Goal: Task Accomplishment & Management: Use online tool/utility

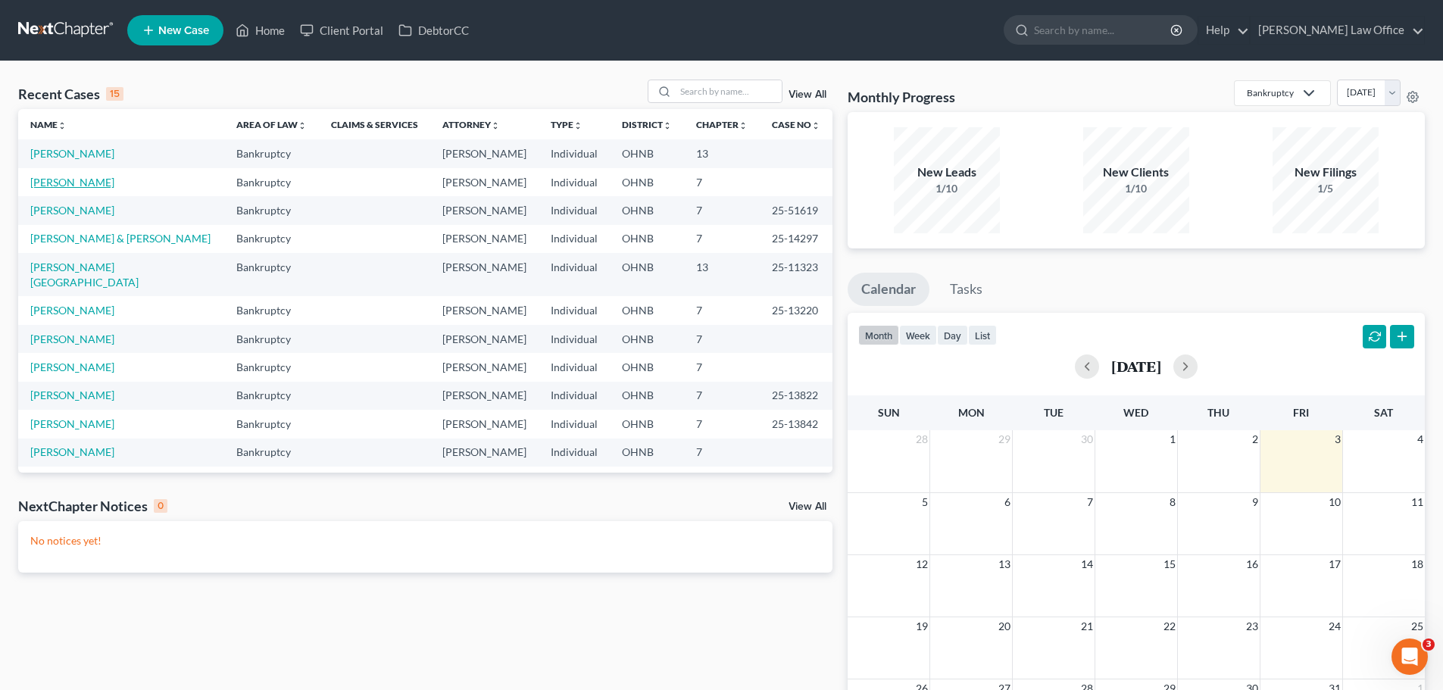
click at [82, 180] on link "[PERSON_NAME]" at bounding box center [72, 182] width 84 height 13
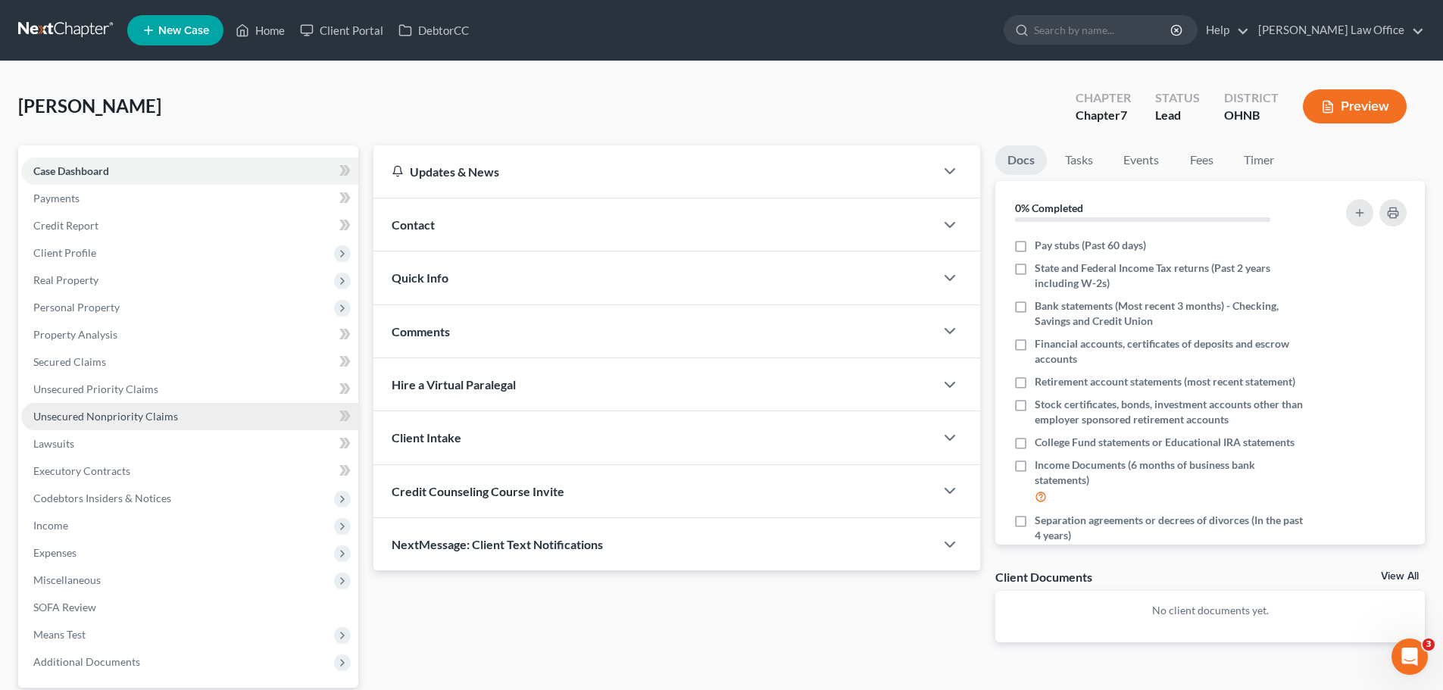
click at [77, 420] on span "Unsecured Nonpriority Claims" at bounding box center [105, 416] width 145 height 13
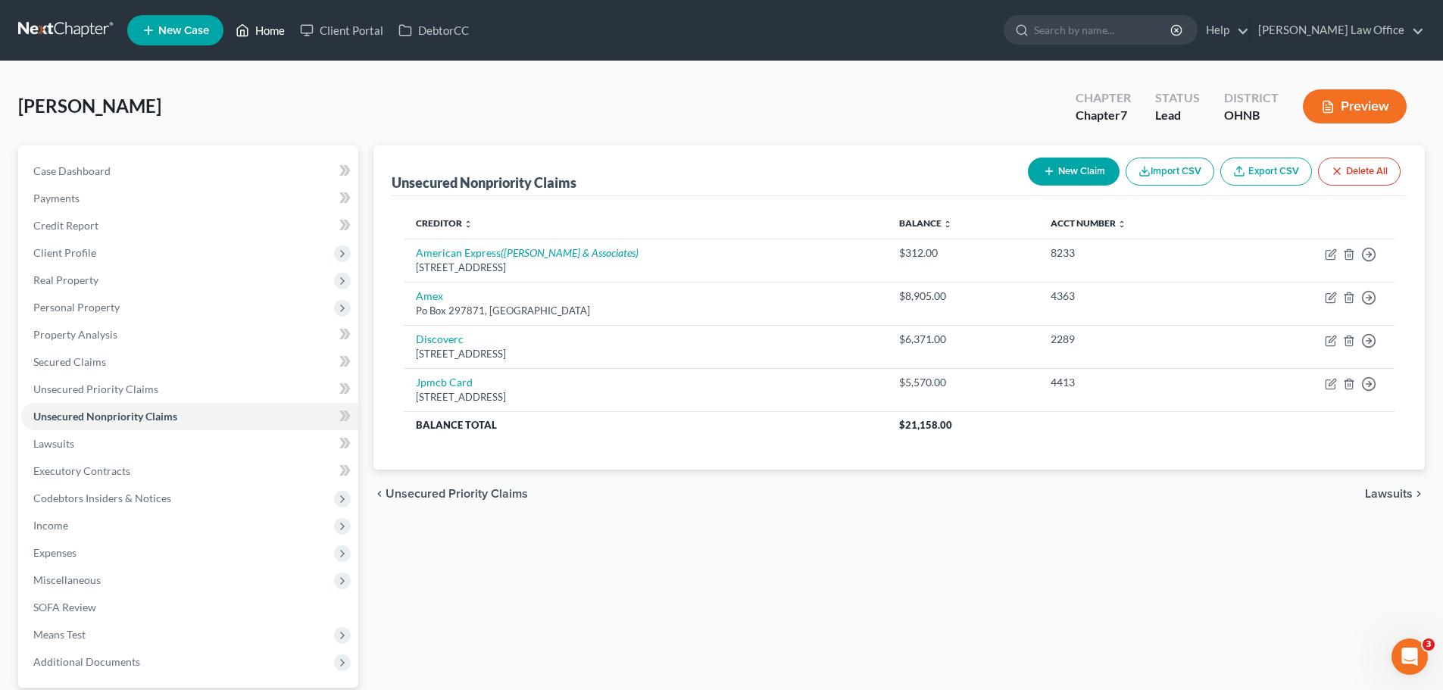
click at [273, 30] on link "Home" at bounding box center [260, 30] width 64 height 27
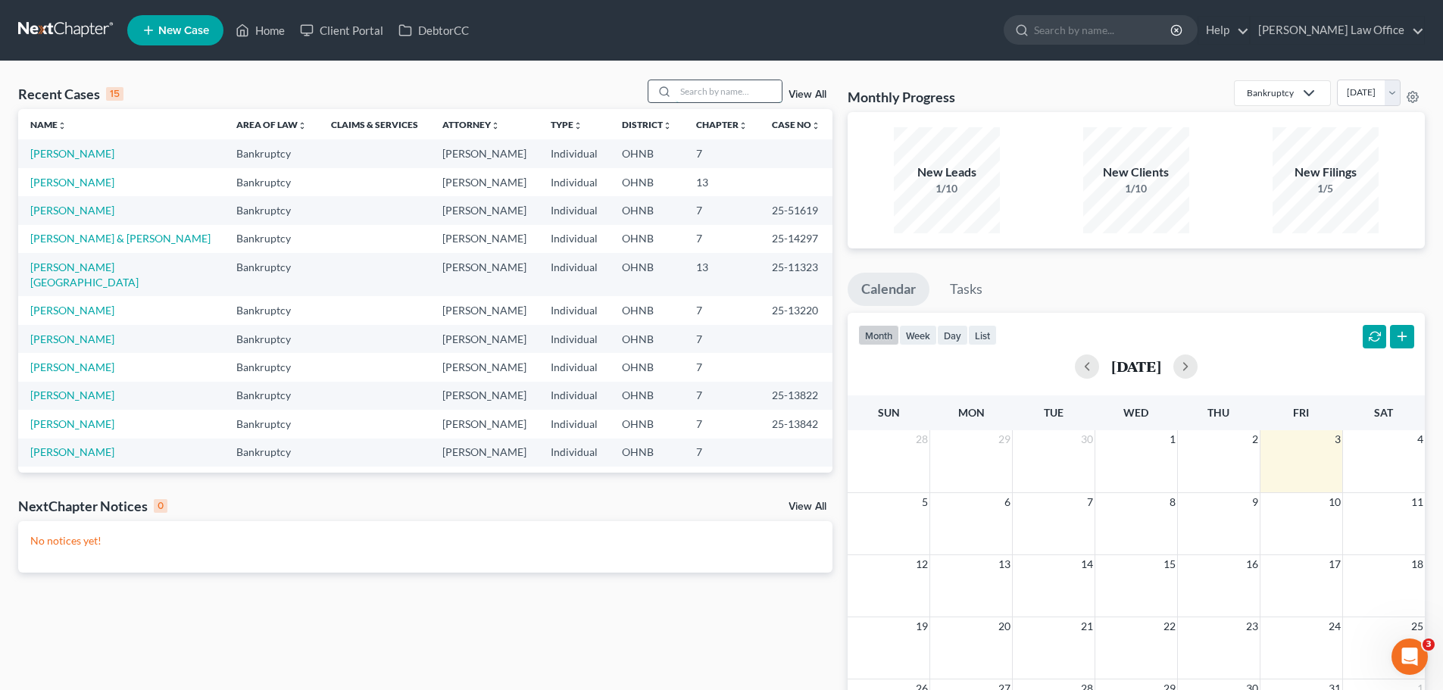
click at [724, 97] on input "search" at bounding box center [729, 91] width 106 height 22
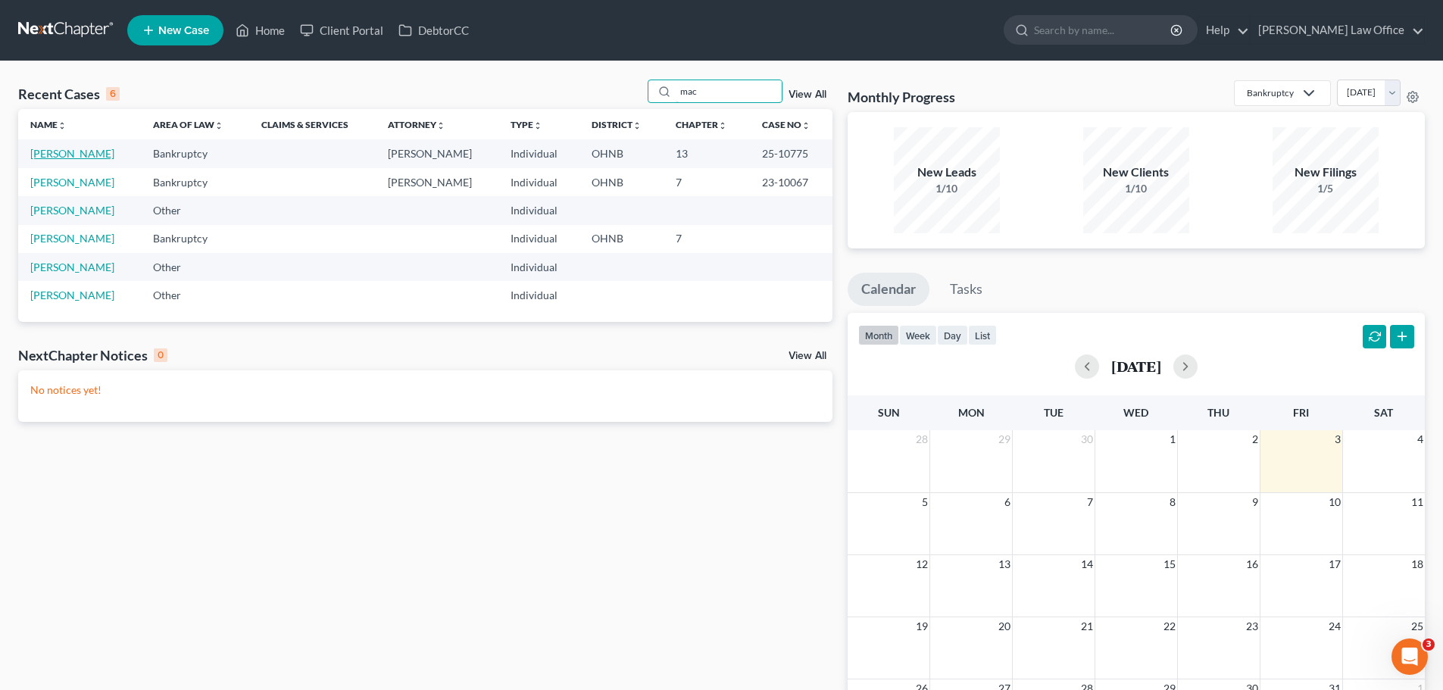
type input "mac"
click at [77, 158] on link "[PERSON_NAME]" at bounding box center [72, 153] width 84 height 13
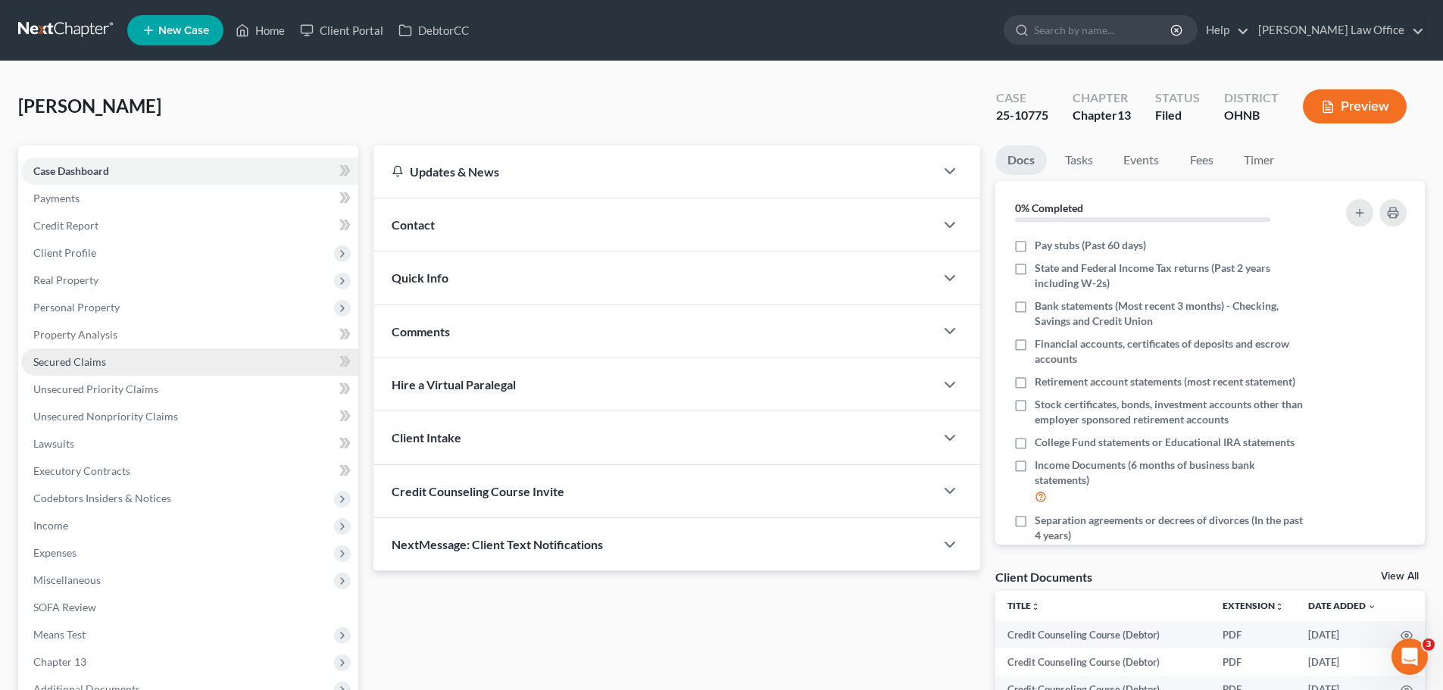
click at [108, 365] on link "Secured Claims" at bounding box center [189, 361] width 337 height 27
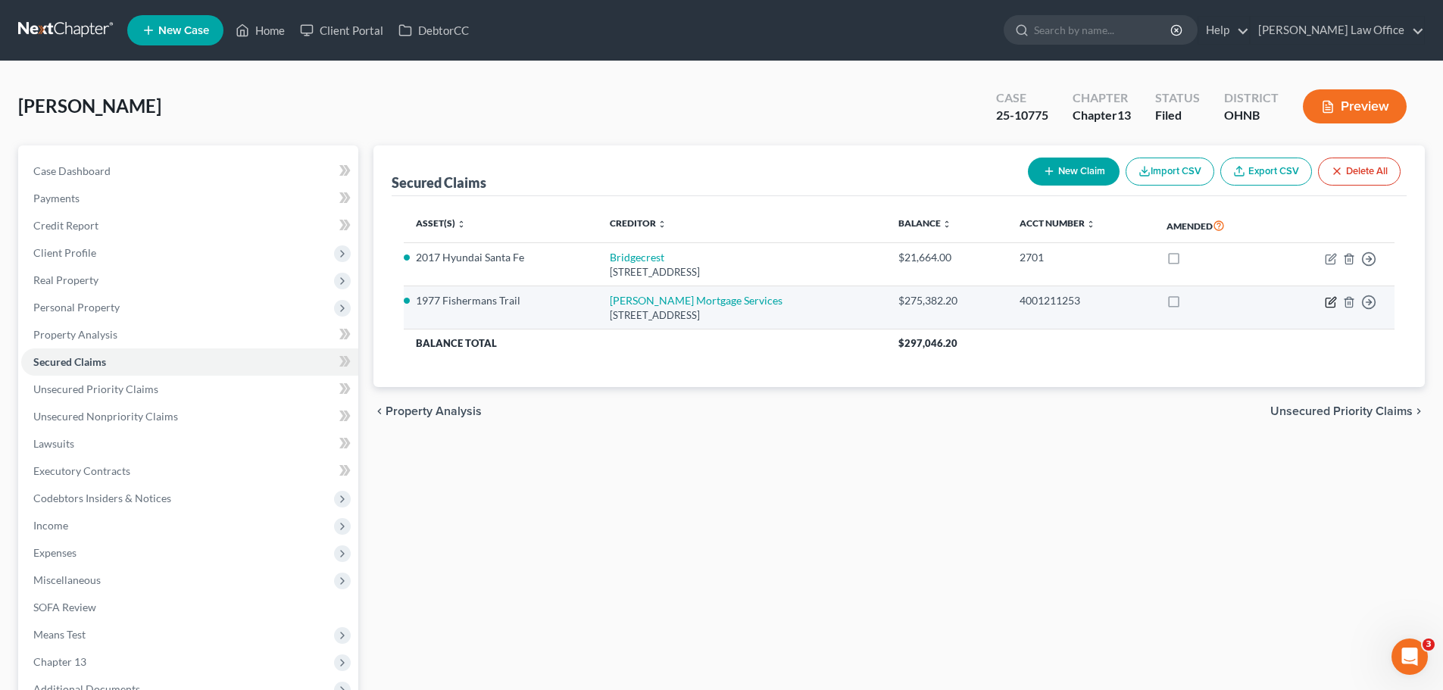
click at [1333, 298] on icon "button" at bounding box center [1332, 300] width 7 height 7
select select "15"
select select "6"
select select "2"
select select "0"
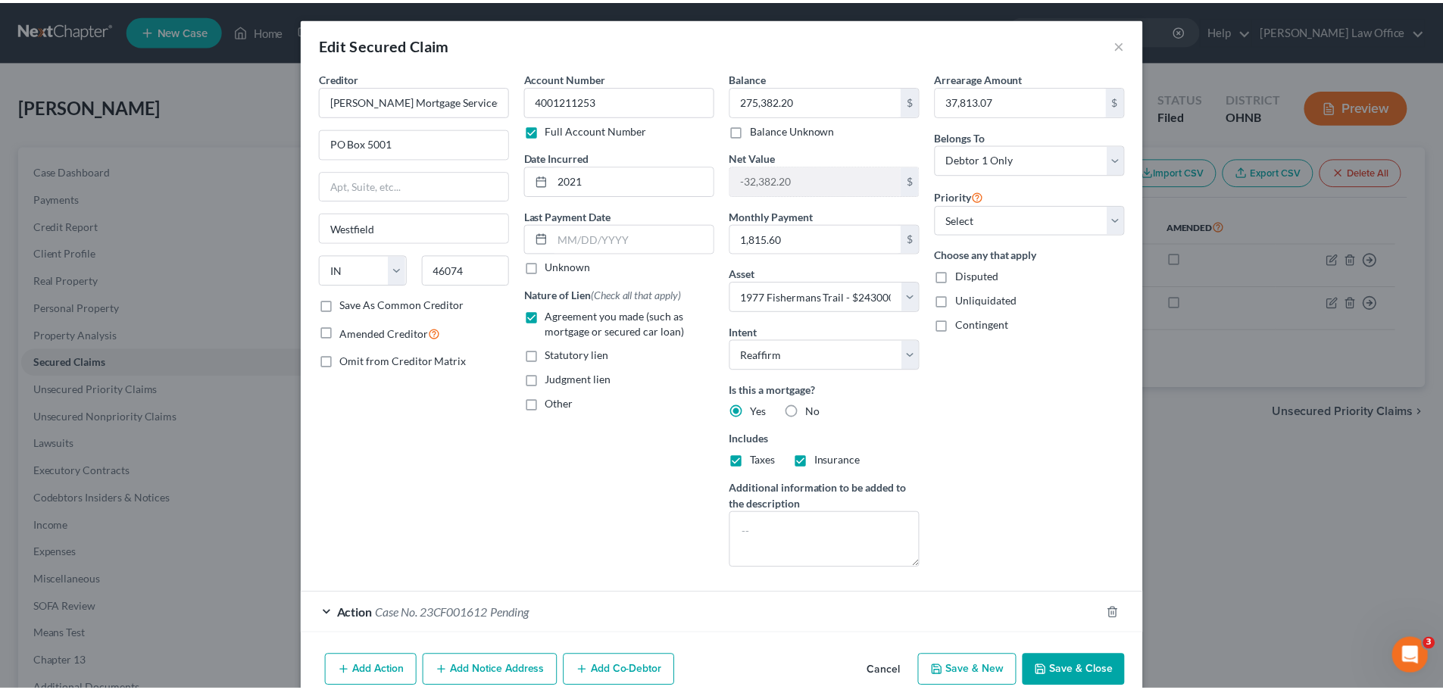
scroll to position [70, 0]
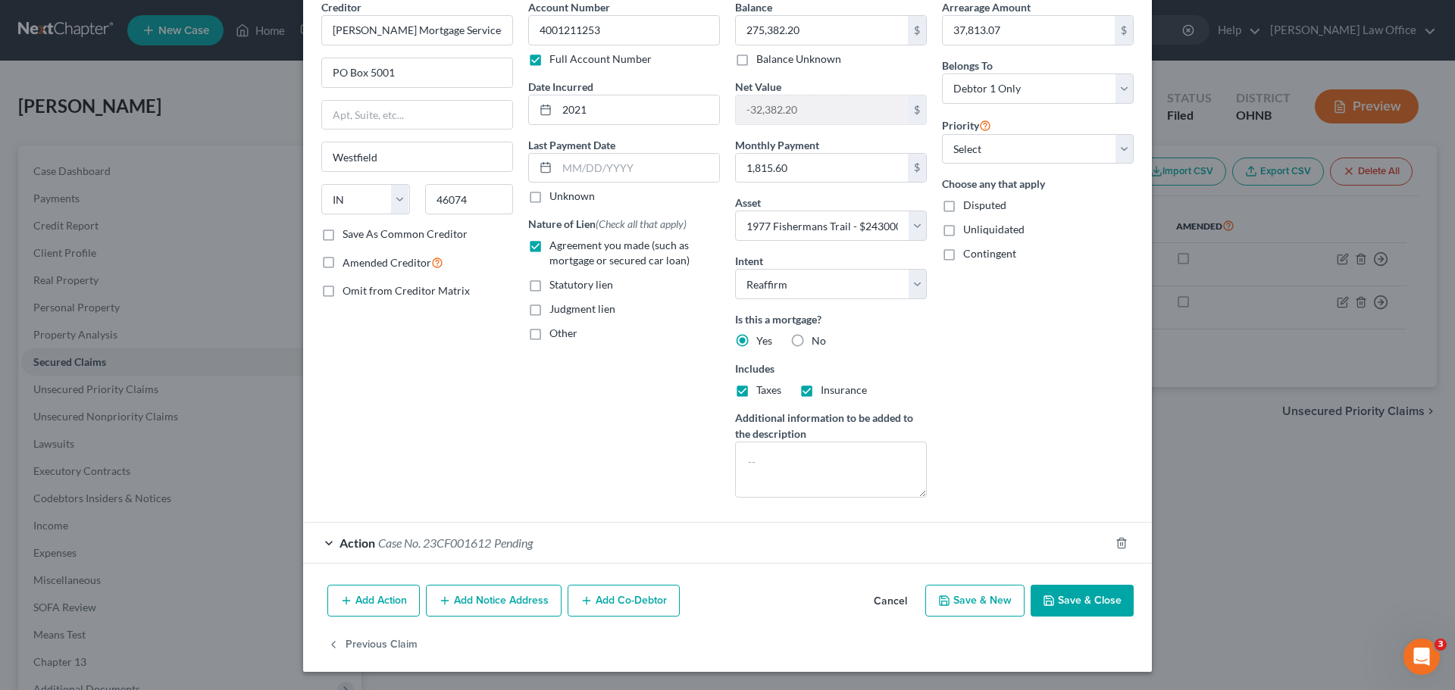
click at [1067, 604] on button "Save & Close" at bounding box center [1081, 601] width 103 height 32
select select
